Goal: Check status: Check status

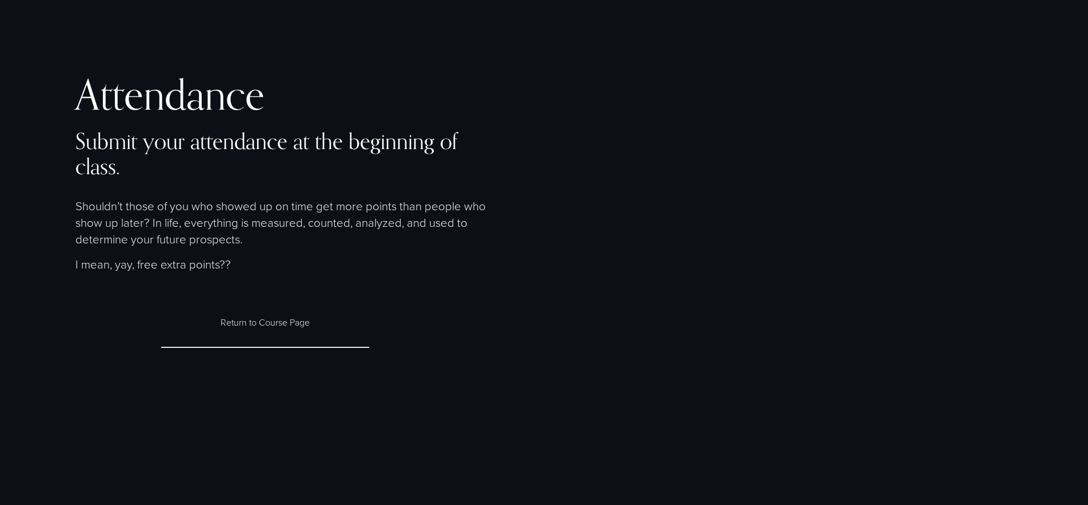
click at [256, 327] on link "Return to Course Page" at bounding box center [265, 323] width 208 height 50
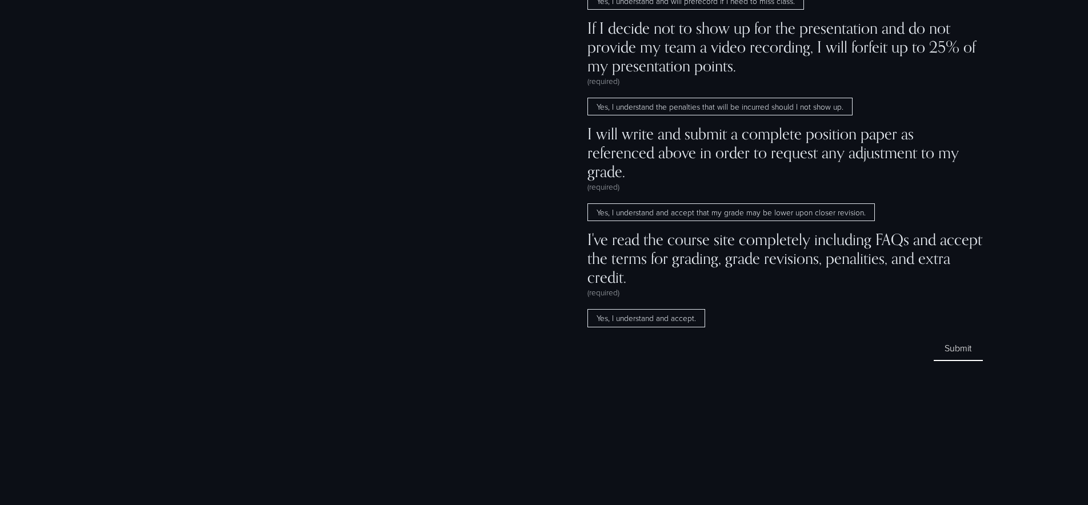
scroll to position [10443, 0]
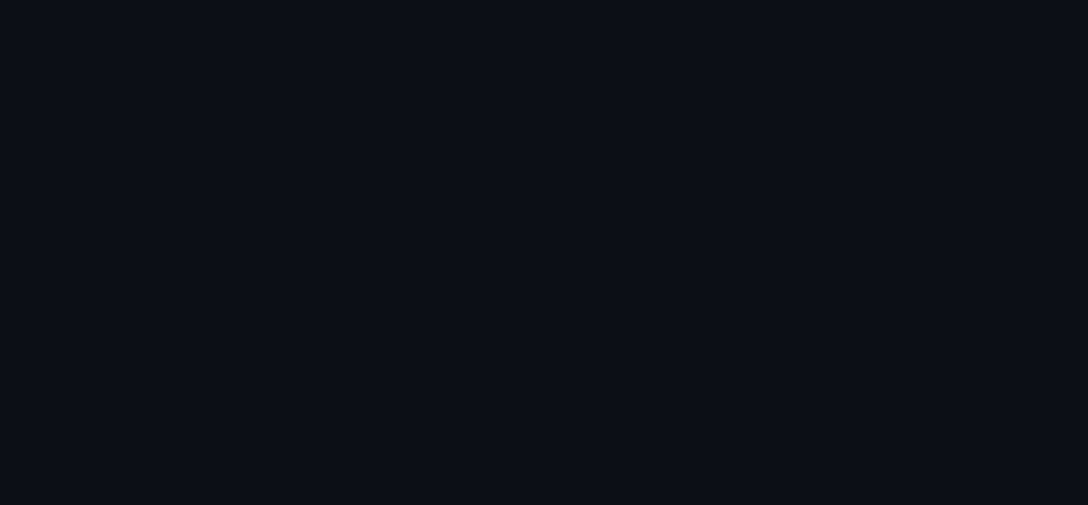
scroll to position [757, 0]
